Goal: Navigation & Orientation: Understand site structure

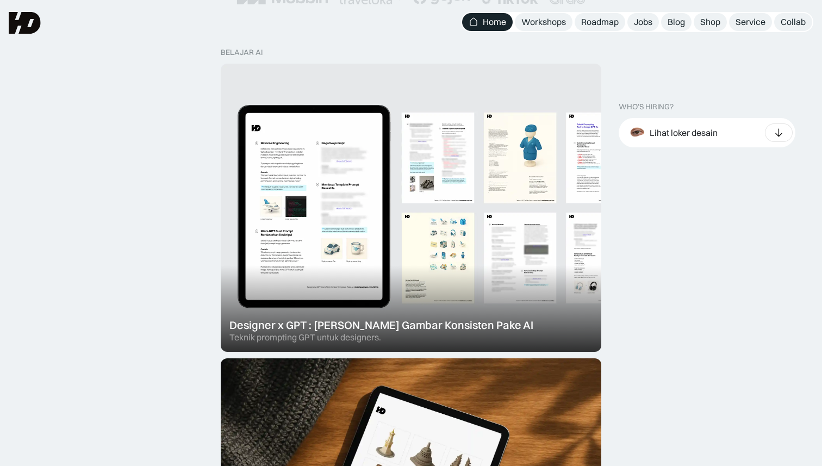
scroll to position [288, 0]
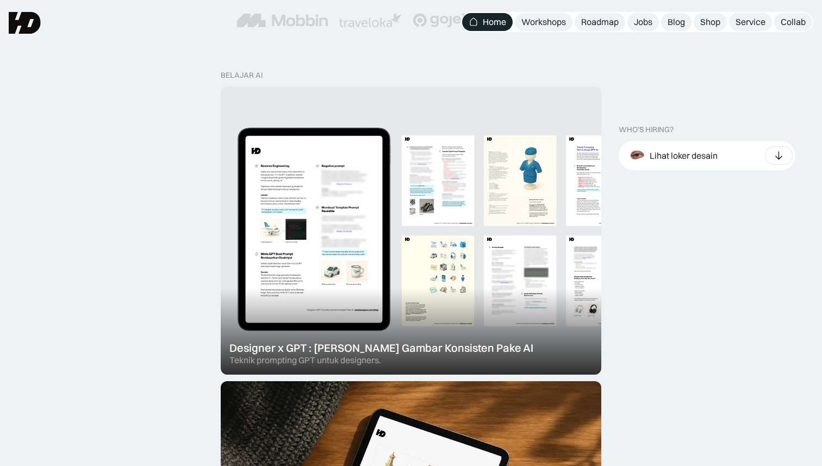
click at [332, 213] on div at bounding box center [411, 230] width 381 height 288
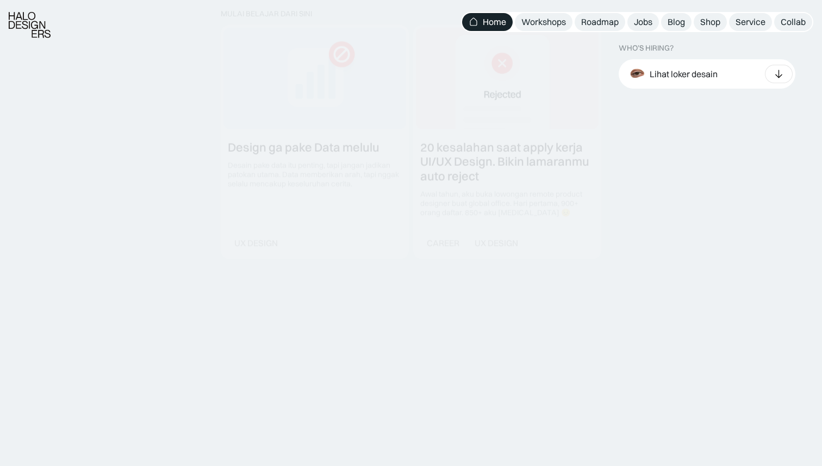
scroll to position [1282, 0]
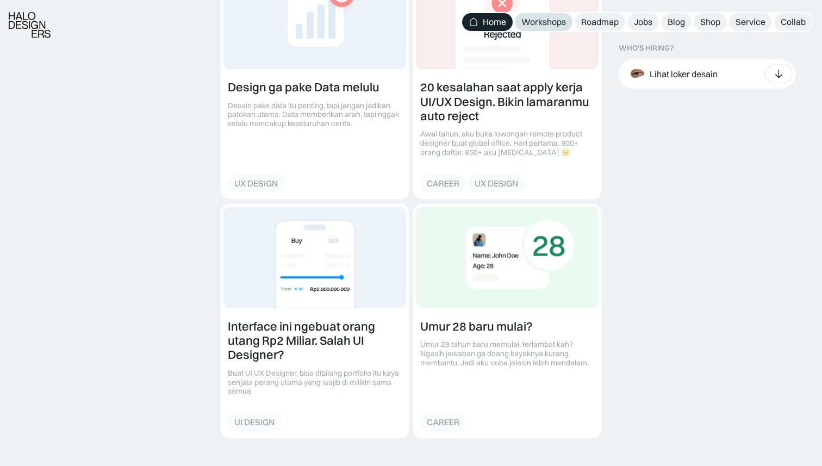
click at [537, 26] on div "Workshops" at bounding box center [543, 21] width 45 height 11
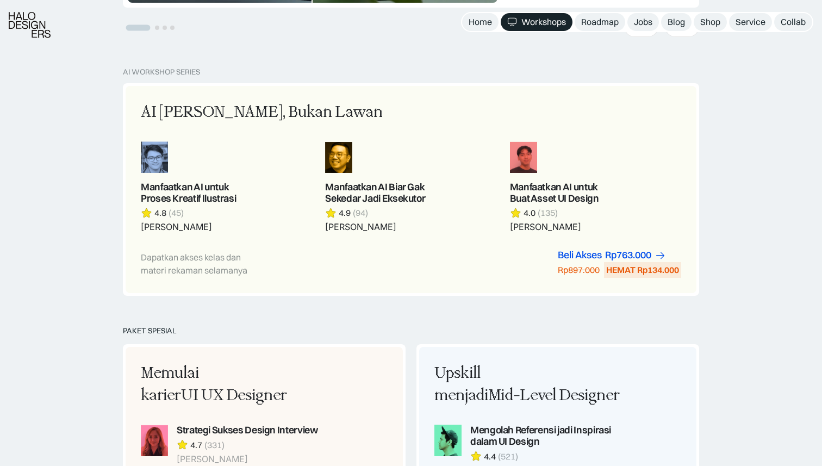
scroll to position [577, 0]
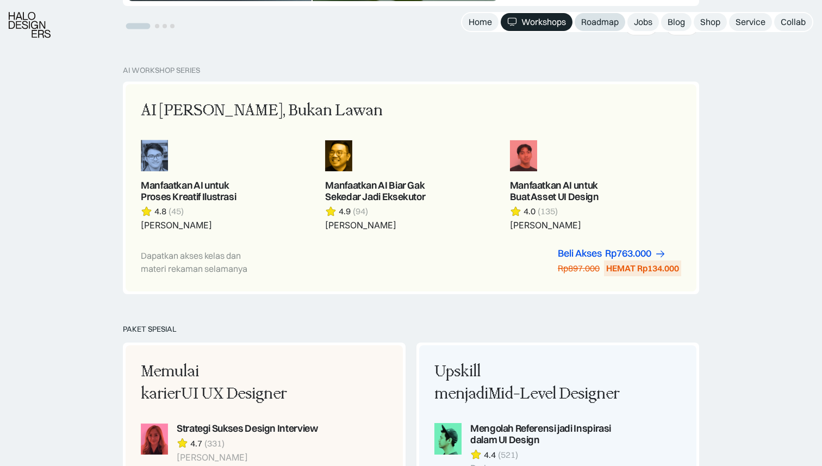
click at [604, 24] on div "Roadmap" at bounding box center [600, 21] width 38 height 11
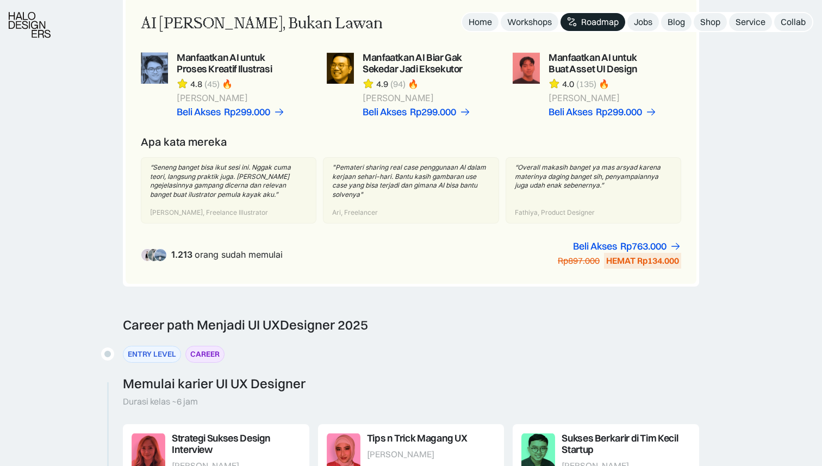
scroll to position [802, 0]
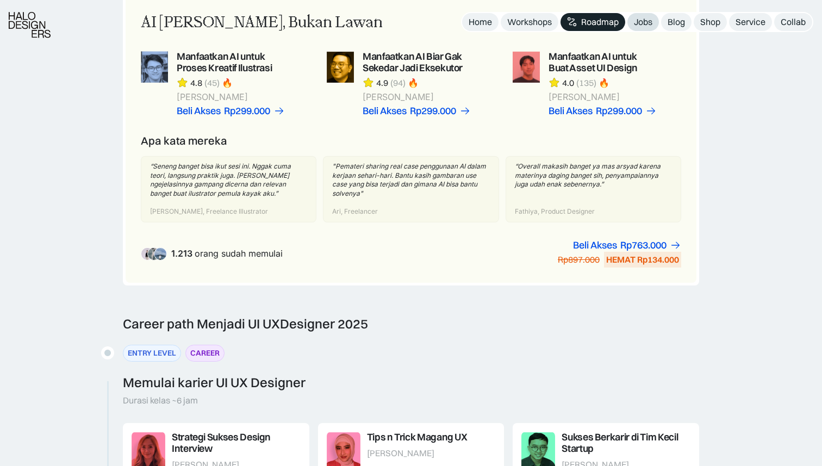
click at [640, 24] on div "Jobs" at bounding box center [643, 21] width 18 height 11
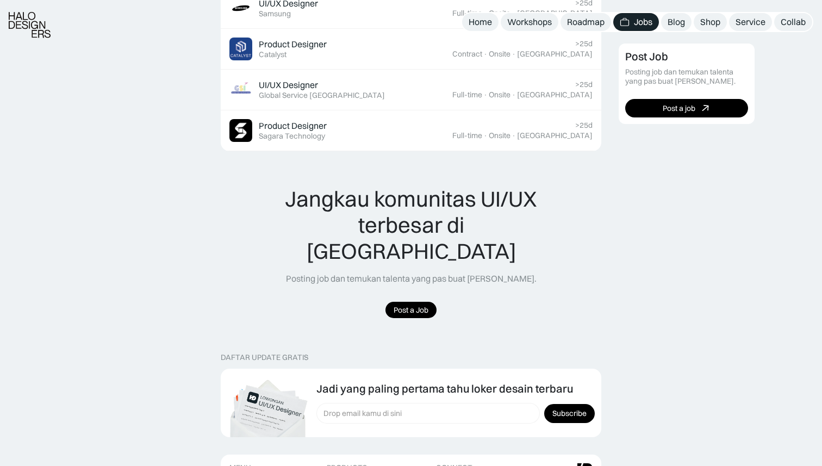
scroll to position [839, 0]
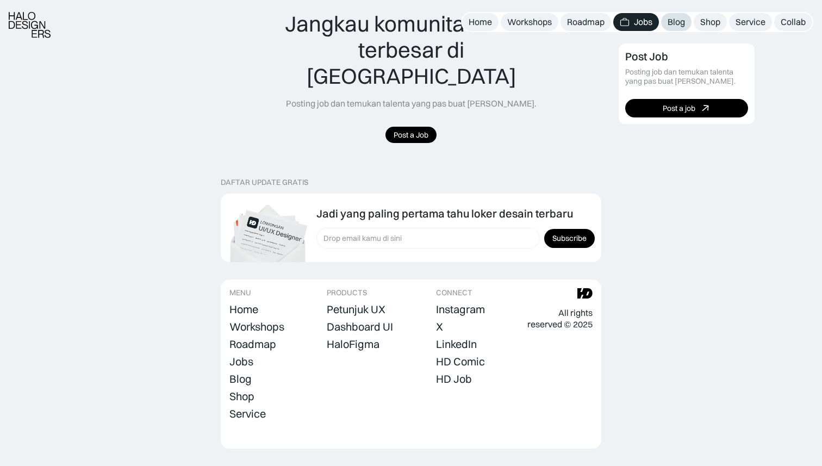
click at [673, 15] on link "Blog" at bounding box center [676, 22] width 30 height 18
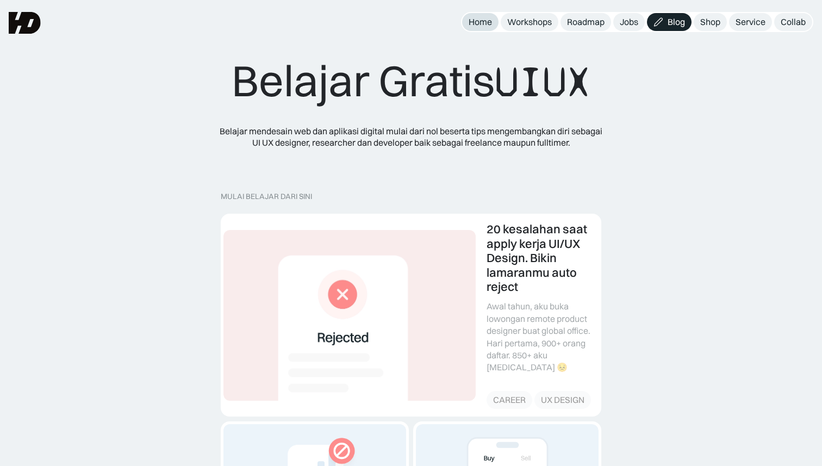
click at [490, 14] on link "Home" at bounding box center [480, 22] width 36 height 18
